Goal: Information Seeking & Learning: Compare options

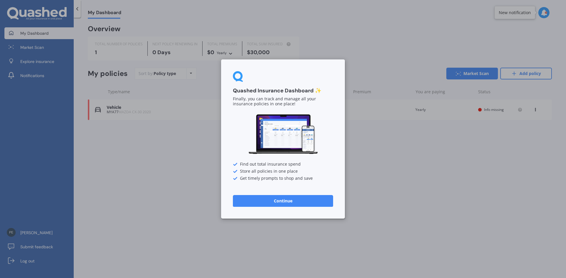
click at [284, 201] on button "Continue" at bounding box center [283, 201] width 100 height 12
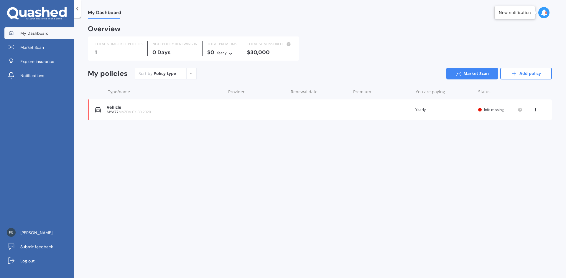
click at [122, 108] on div "Vehicle" at bounding box center [165, 107] width 116 height 5
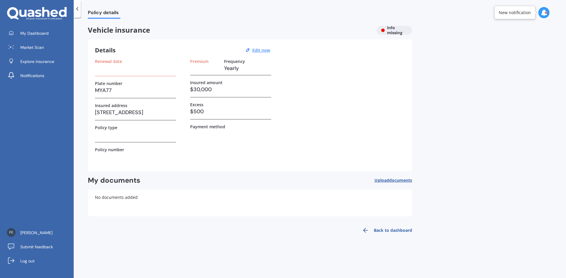
click at [174, 129] on div "Policy type" at bounding box center [135, 127] width 81 height 5
click at [401, 31] on div "Vehicle insurance Info missing" at bounding box center [250, 30] width 324 height 9
click at [399, 179] on span "documents" at bounding box center [400, 181] width 23 height 6
click at [372, 229] on link "Back to dashboard" at bounding box center [385, 231] width 54 height 14
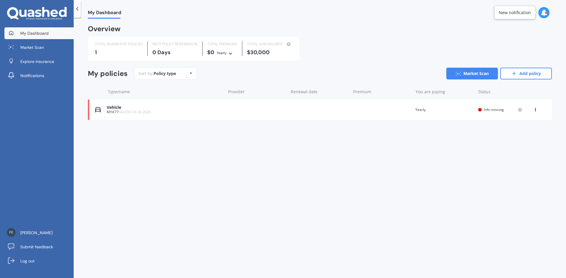
click at [523, 109] on div "Vehicle MYA77 MAZDA CX-30 2020 Renewal date Premium You are paying Yearly Statu…" at bounding box center [320, 110] width 464 height 21
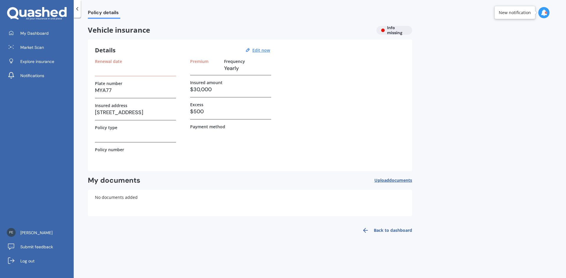
click at [143, 67] on h3 at bounding box center [135, 68] width 81 height 9
click at [112, 71] on h3 at bounding box center [135, 68] width 81 height 9
drag, startPoint x: 114, startPoint y: 65, endPoint x: 110, endPoint y: 69, distance: 5.7
click at [110, 69] on h3 at bounding box center [135, 68] width 81 height 9
click at [106, 61] on label "Renewal date" at bounding box center [108, 61] width 27 height 5
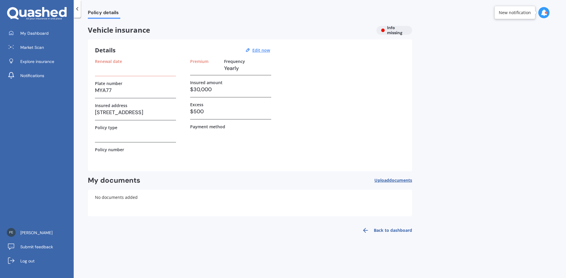
click at [110, 70] on h3 at bounding box center [135, 68] width 81 height 9
click at [113, 62] on label "Renewal date" at bounding box center [108, 61] width 27 height 5
click at [109, 73] on div "Renewal date" at bounding box center [135, 67] width 81 height 17
click at [266, 50] on u "Edit now" at bounding box center [261, 50] width 18 height 6
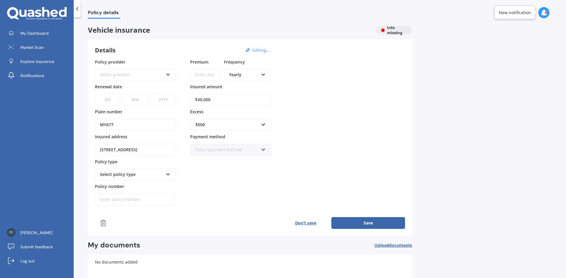
click at [167, 74] on icon at bounding box center [168, 74] width 5 height 4
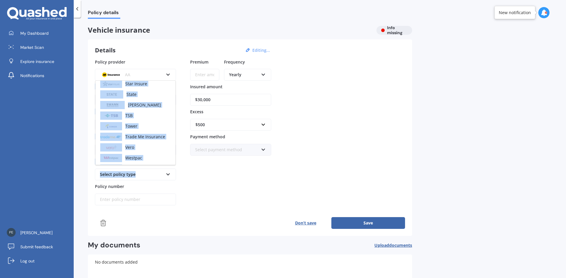
scroll to position [255, 0]
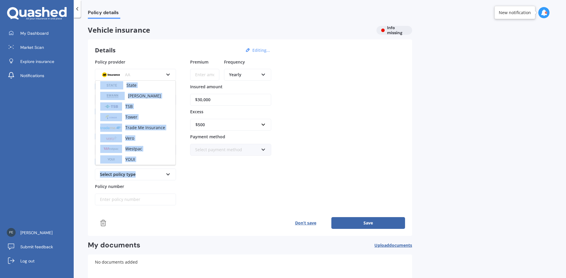
drag, startPoint x: 172, startPoint y: 98, endPoint x: 174, endPoint y: 167, distance: 69.3
click at [174, 167] on div "Policy provider AA AA AMI AMP ANZ ASB Aioi Nissay Dowa Ando Assurant Autosure B…" at bounding box center [135, 132] width 81 height 147
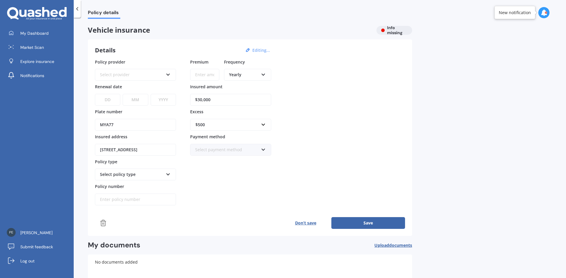
click at [168, 73] on icon at bounding box center [168, 74] width 5 height 4
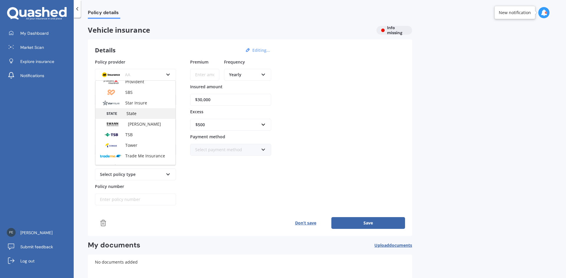
scroll to position [236, 0]
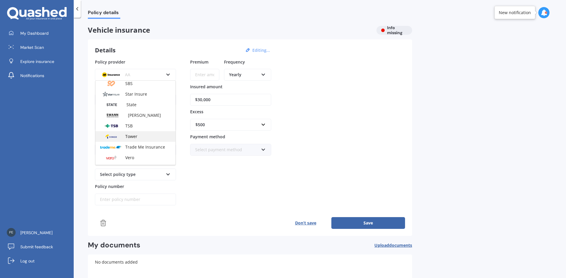
click at [135, 138] on span "Tower" at bounding box center [131, 137] width 12 height 6
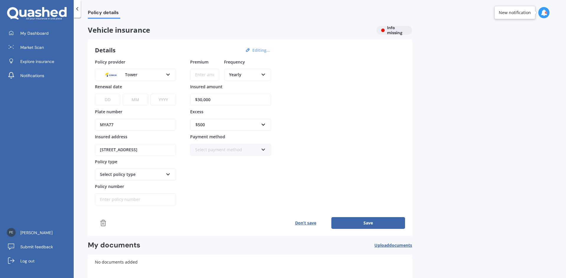
click at [220, 73] on div "Premium Frequency Yearly Yearly Six-Monthly Quarterly Monthly Fortnightly Weekly" at bounding box center [230, 71] width 81 height 25
type input "$1,259.39"
click at [118, 103] on select "DD 01 02 03 04 05 06 07 08 09 10 11 12 13 14 15 16 17 18 19 20 21 22 23 24 25 2…" at bounding box center [107, 100] width 25 height 12
select select "07"
click at [95, 94] on select "DD 01 02 03 04 05 06 07 08 09 10 11 12 13 14 15 16 17 18 19 20 21 22 23 24 25 2…" at bounding box center [107, 100] width 25 height 12
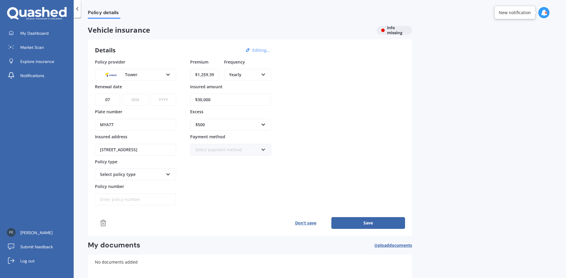
click at [147, 100] on select "MM 01 02 03 04 05 06 07 08 09 10 11 12" at bounding box center [135, 100] width 25 height 12
select select "10"
click at [123, 94] on select "MM 01 02 03 04 05 06 07 08 09 10 11 12" at bounding box center [135, 100] width 25 height 12
click at [165, 100] on select "YYYY 2027 2026 2025 2024 2023 2022 2021 2020 2019 2018 2017 2016 2015 2014 2013…" at bounding box center [163, 100] width 25 height 12
select select "2025"
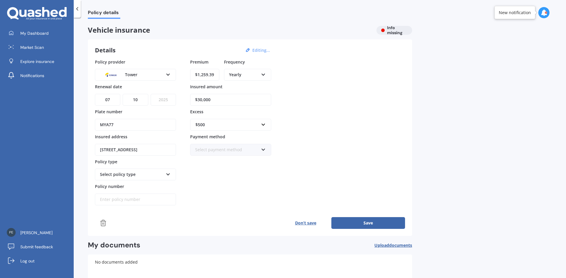
click at [151, 94] on select "YYYY 2027 2026 2025 2024 2023 2022 2021 2020 2019 2018 2017 2016 2015 2014 2013…" at bounding box center [163, 100] width 25 height 12
click at [226, 98] on input "$30,000" at bounding box center [230, 100] width 81 height 12
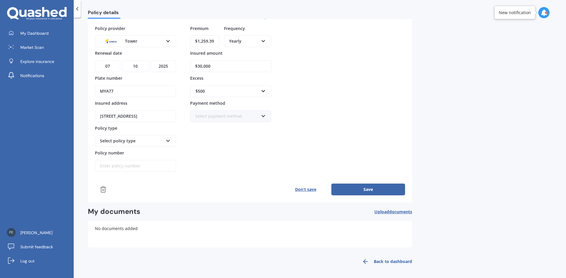
scroll to position [35, 0]
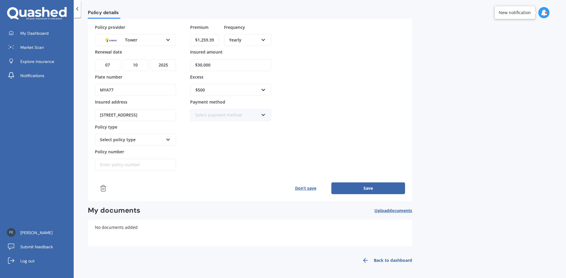
click at [163, 138] on div "Select policy type Third Party Third Party, Fire & Theft Comprehensive" at bounding box center [135, 140] width 81 height 12
click at [153, 173] on div "Comprehensive" at bounding box center [135, 172] width 80 height 11
click at [132, 166] on input "Policy number" at bounding box center [135, 165] width 81 height 12
type input "P00006431706"
click at [231, 112] on div "Select payment method" at bounding box center [226, 115] width 63 height 6
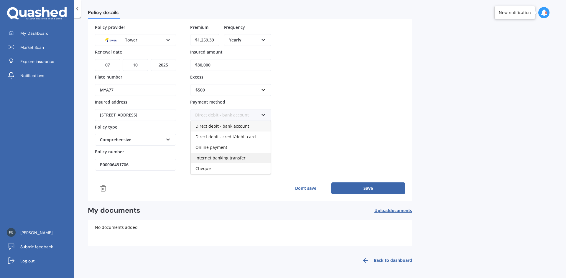
click at [224, 159] on span "Internet banking transfer" at bounding box center [220, 158] width 50 height 6
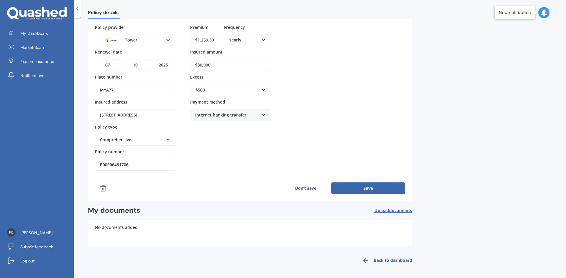
click at [345, 185] on button "Save" at bounding box center [368, 189] width 74 height 12
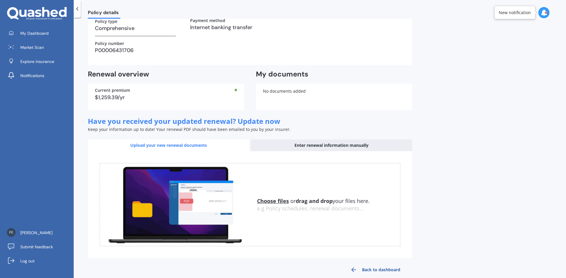
scroll to position [116, 0]
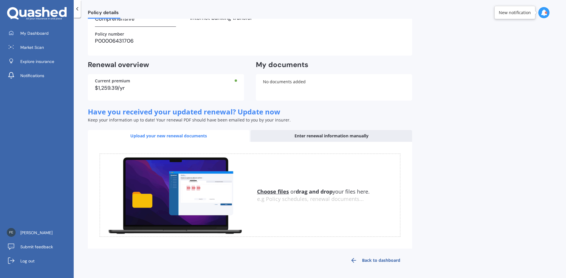
click at [315, 136] on div "Enter renewal information manually" at bounding box center [330, 136] width 161 height 12
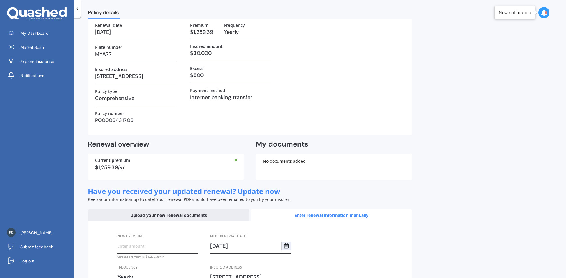
scroll to position [31, 0]
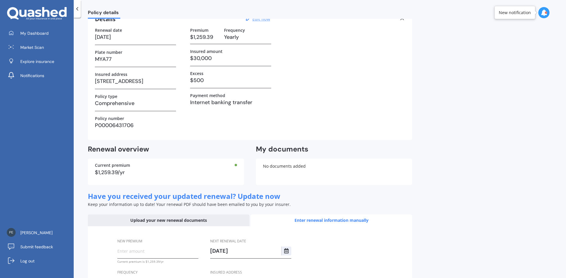
click at [222, 57] on h3 "$30,000" at bounding box center [230, 58] width 81 height 9
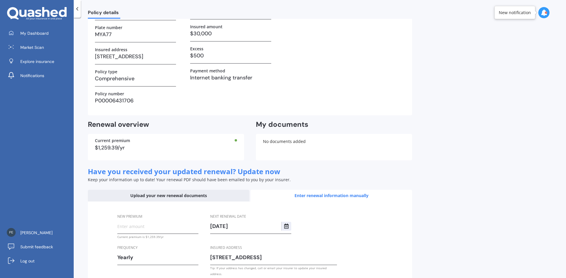
scroll to position [90, 0]
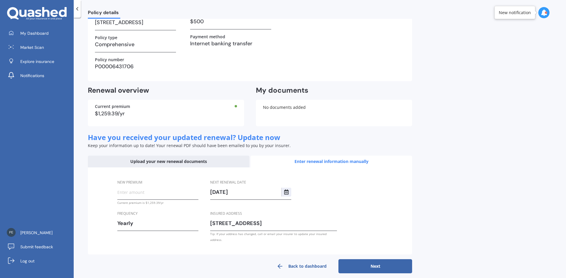
click at [158, 194] on input "New premium" at bounding box center [157, 192] width 81 height 9
type input "$1,259.39"
click at [372, 265] on button "Next" at bounding box center [375, 267] width 74 height 14
select select "07"
select select "10"
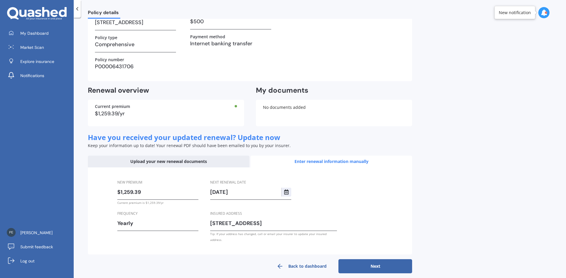
select select "2026"
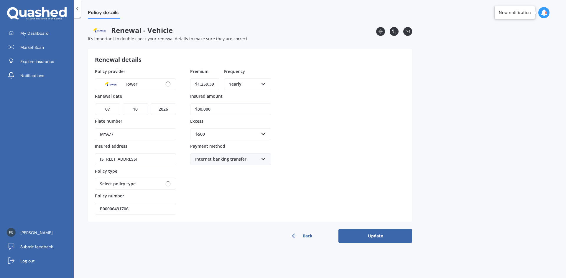
scroll to position [0, 0]
click at [364, 237] on button "Update" at bounding box center [375, 236] width 74 height 14
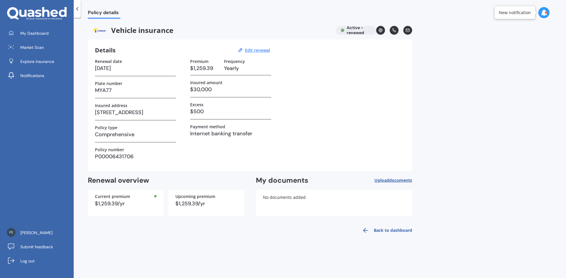
click at [375, 231] on link "Back to dashboard" at bounding box center [385, 231] width 54 height 14
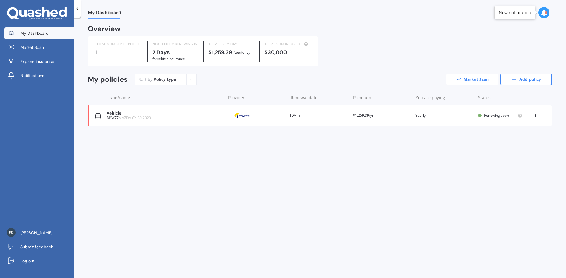
click at [476, 80] on link "Market Scan" at bounding box center [472, 80] width 52 height 12
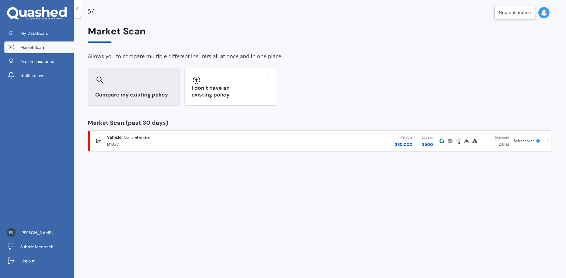
click at [136, 93] on h3 "Compare my existing policy" at bounding box center [133, 95] width 77 height 7
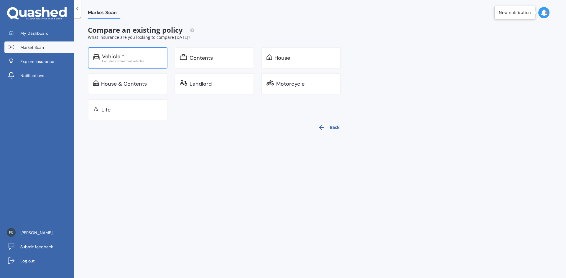
click at [143, 56] on div "Vehicle *" at bounding box center [132, 57] width 60 height 6
